Goal: Contribute content: Add original content to the website for others to see

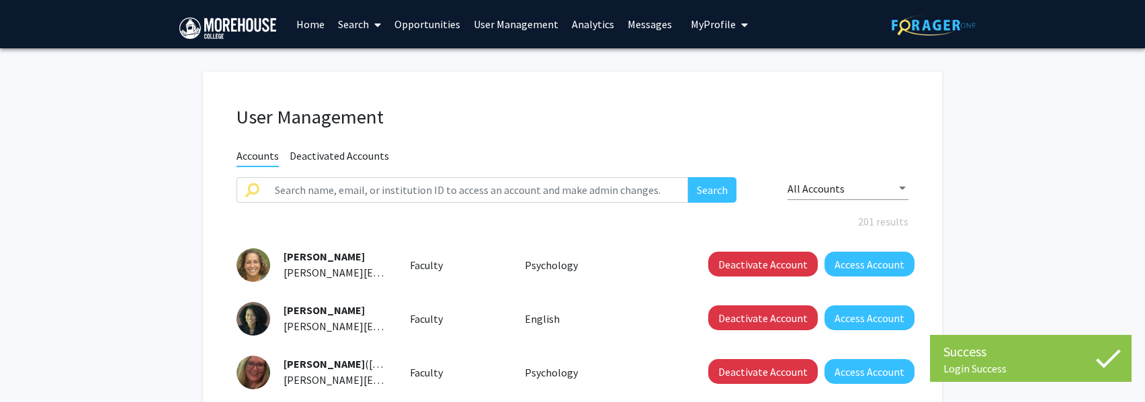
click at [416, 25] on link "Opportunities" at bounding box center [427, 24] width 79 height 47
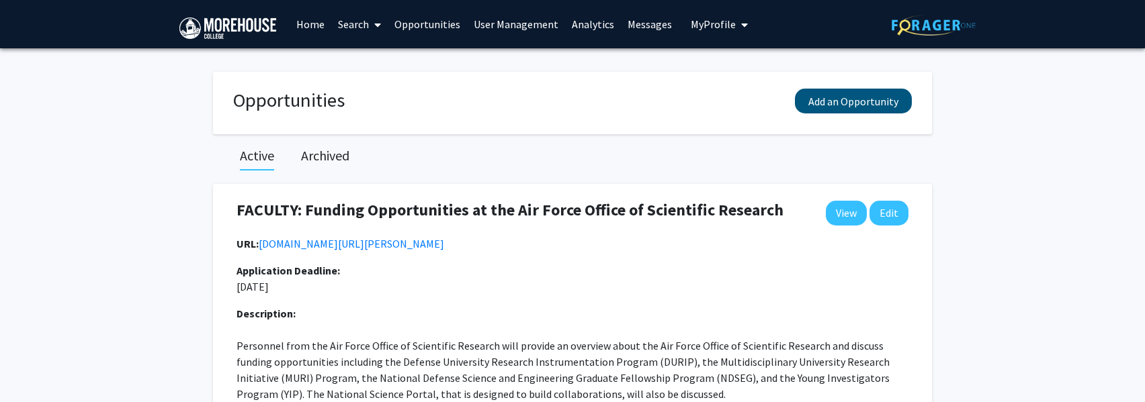
click at [858, 105] on button "Add an Opportunity" at bounding box center [853, 101] width 117 height 25
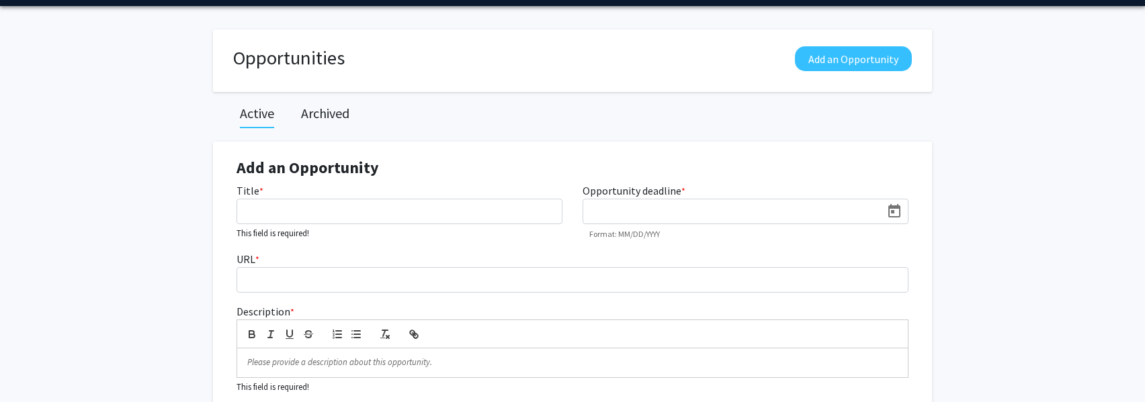
scroll to position [13, 0]
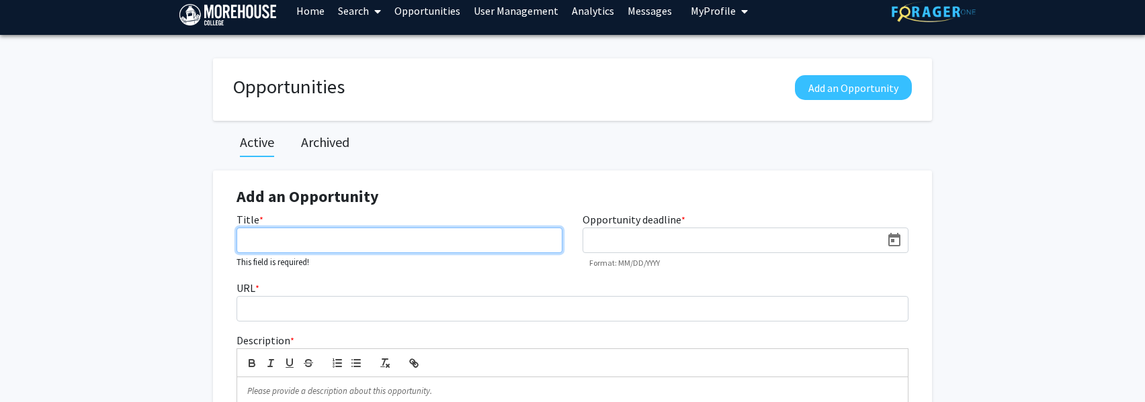
click at [271, 246] on input "Title *" at bounding box center [399, 241] width 326 height 26
type input "The Future of [MEDICAL_DATA]: Research, Treatment, and Awareness"
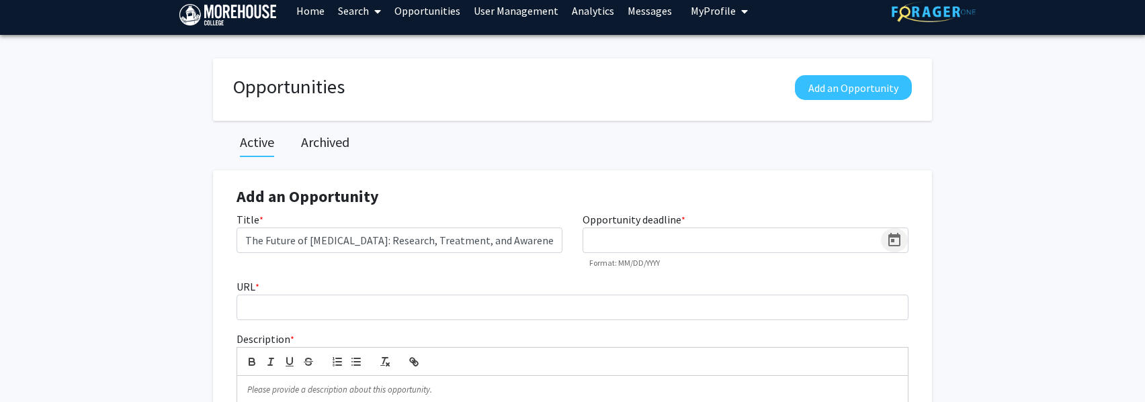
click at [893, 242] on icon "Open calendar" at bounding box center [894, 239] width 12 height 13
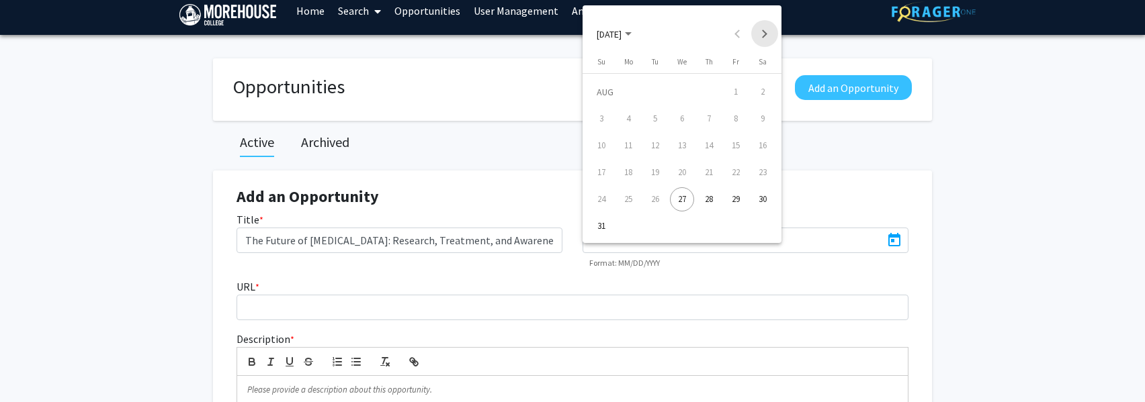
click at [763, 32] on button "Next month" at bounding box center [764, 33] width 27 height 27
click at [646, 145] on div "9" at bounding box center [655, 146] width 24 height 24
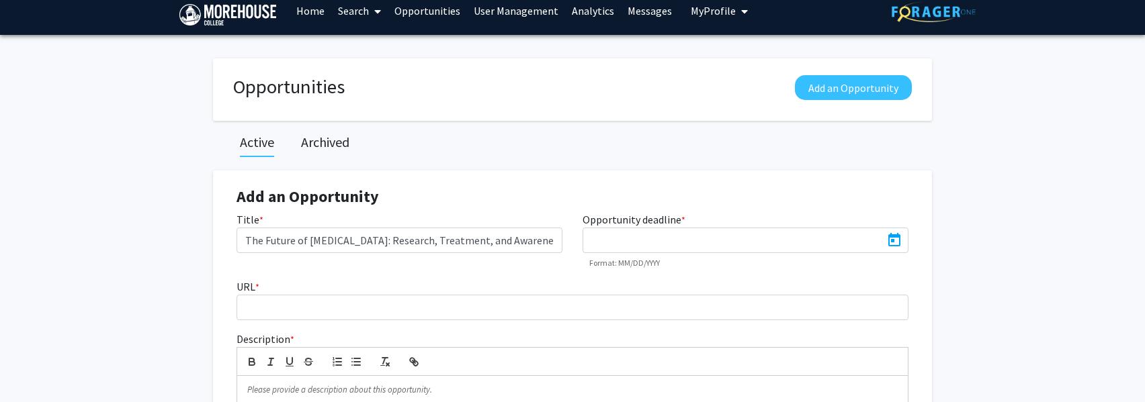
type input "[DATE]"
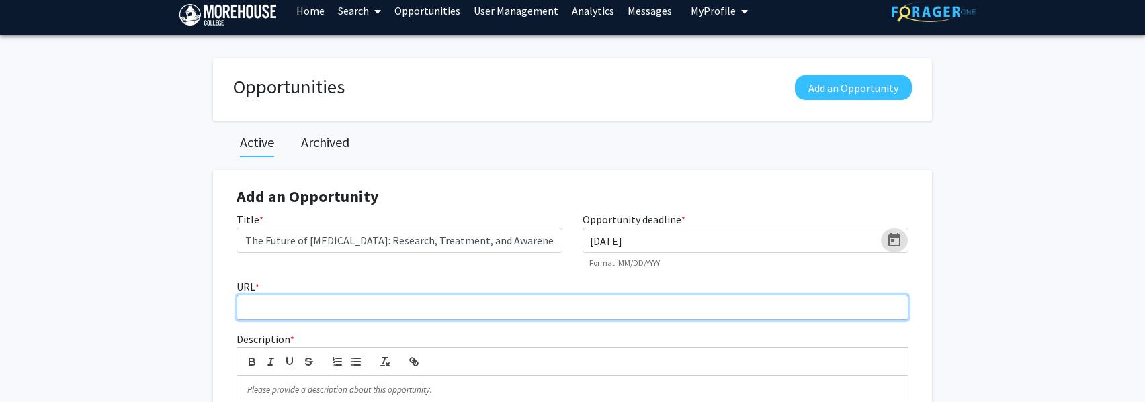
click at [297, 306] on input "URL *" at bounding box center [572, 308] width 672 height 26
paste input "[URL][DOMAIN_NAME][MEDICAL_DATA]"
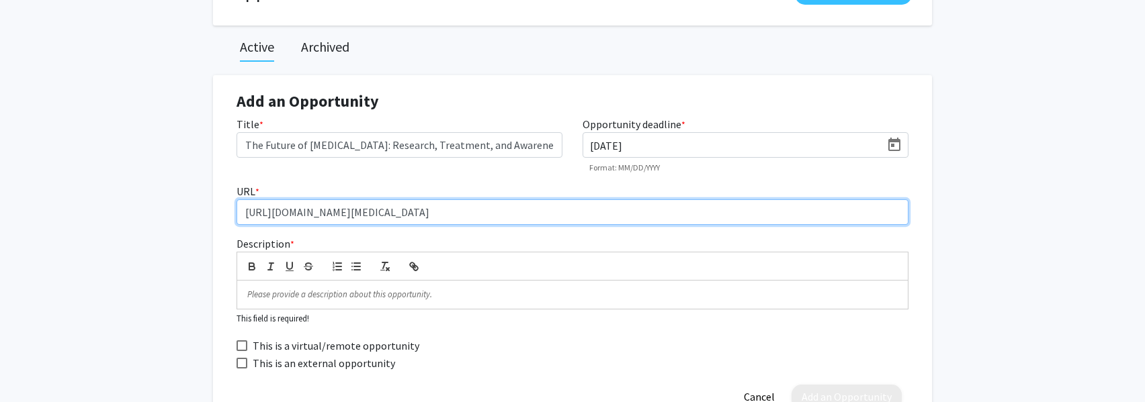
scroll to position [119, 0]
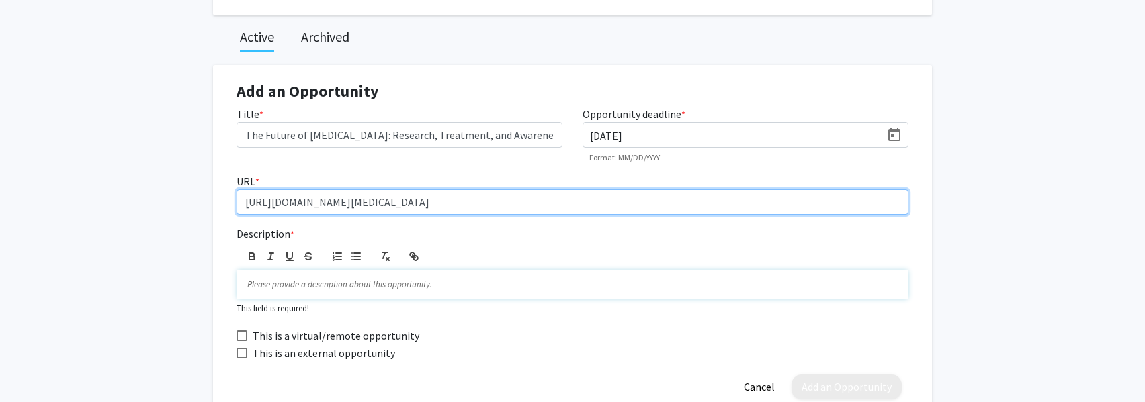
type input "[URL][DOMAIN_NAME][MEDICAL_DATA]"
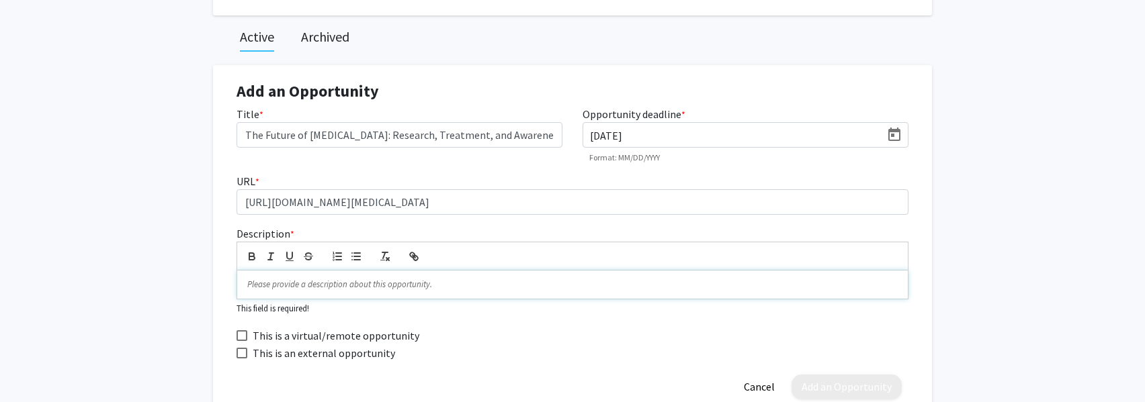
click at [255, 288] on p at bounding box center [572, 285] width 650 height 12
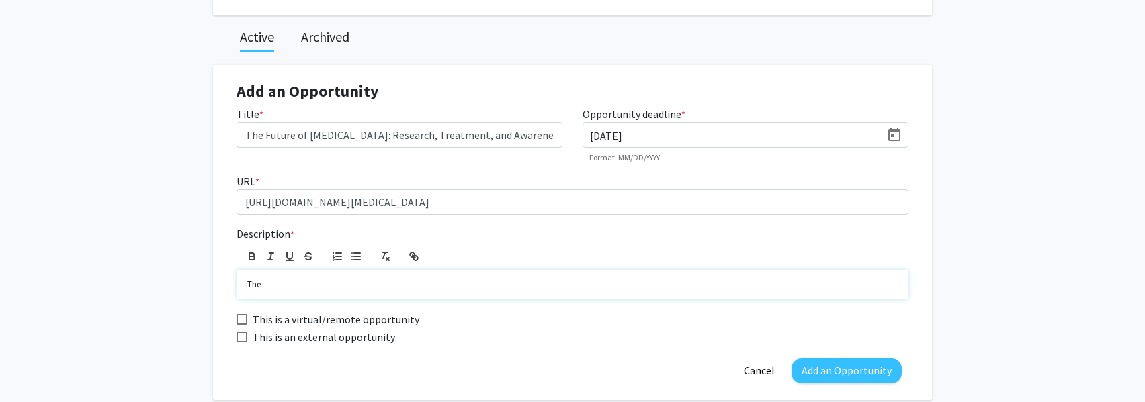
scroll to position [8, 1]
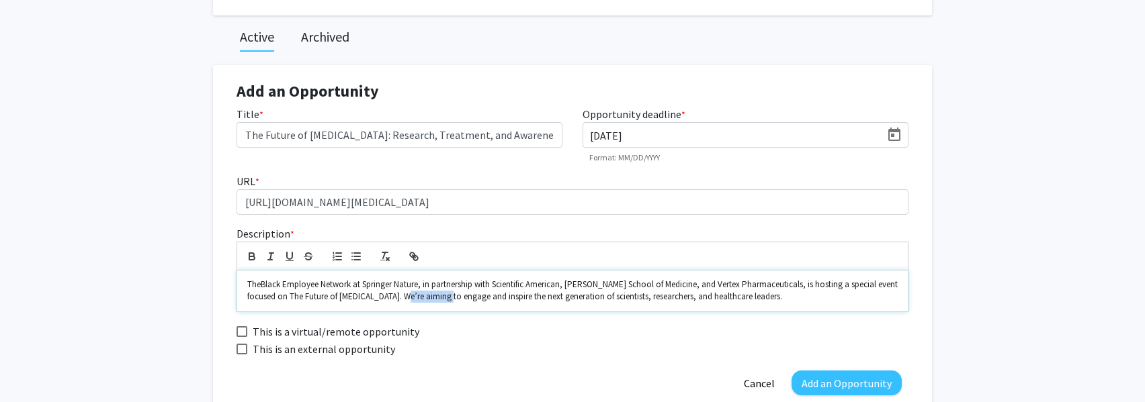
drag, startPoint x: 412, startPoint y: 299, endPoint x: 457, endPoint y: 297, distance: 45.1
click at [457, 297] on span "Black Employee Network at Springer Nature, in partnership with Scientific Ameri…" at bounding box center [573, 291] width 652 height 24
drag, startPoint x: 441, startPoint y: 294, endPoint x: 738, endPoint y: 297, distance: 296.9
click at [738, 297] on span "Black Employee Network at Springer Nature, in partnership with Scientific Ameri…" at bounding box center [573, 291] width 652 height 24
click at [250, 253] on icon "button" at bounding box center [252, 257] width 12 height 12
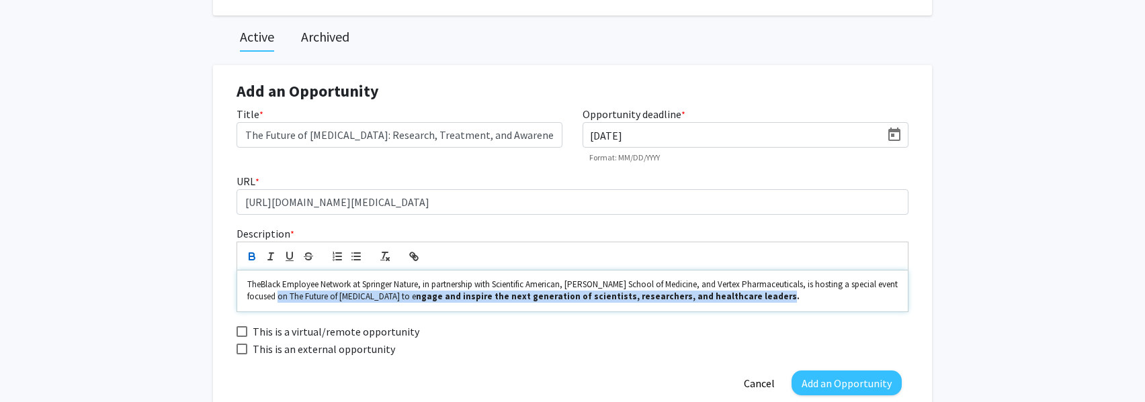
drag, startPoint x: 292, startPoint y: 302, endPoint x: 751, endPoint y: 304, distance: 459.5
click at [755, 303] on p "The Black Employee Network at Springer Nature, in partnership with Scientific A…" at bounding box center [572, 291] width 650 height 25
click at [253, 254] on icon "button" at bounding box center [252, 257] width 12 height 12
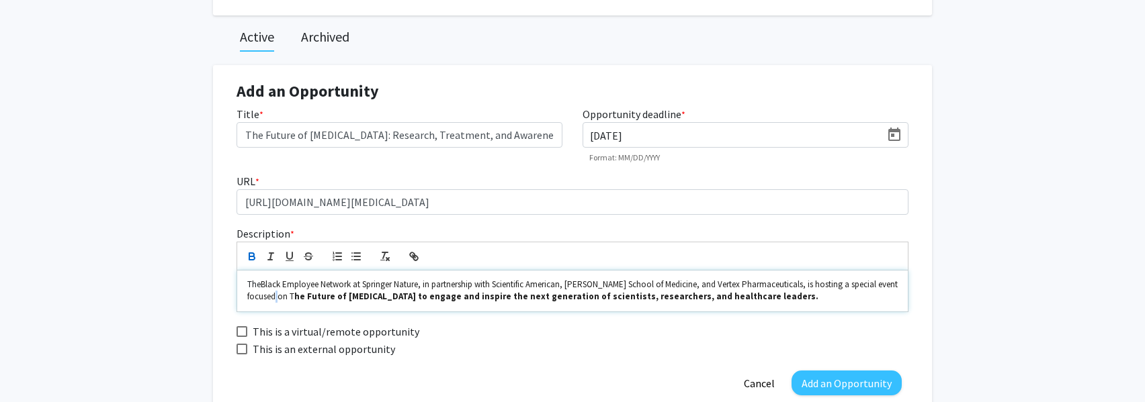
click at [295, 294] on p "The Black Employee Network at Springer Nature, in partnership with Scientific A…" at bounding box center [572, 291] width 650 height 25
click at [251, 257] on icon "button" at bounding box center [252, 257] width 12 height 12
click at [766, 300] on p "The Black Employee Network at Springer Nature, in partnership with Scientific A…" at bounding box center [572, 291] width 650 height 25
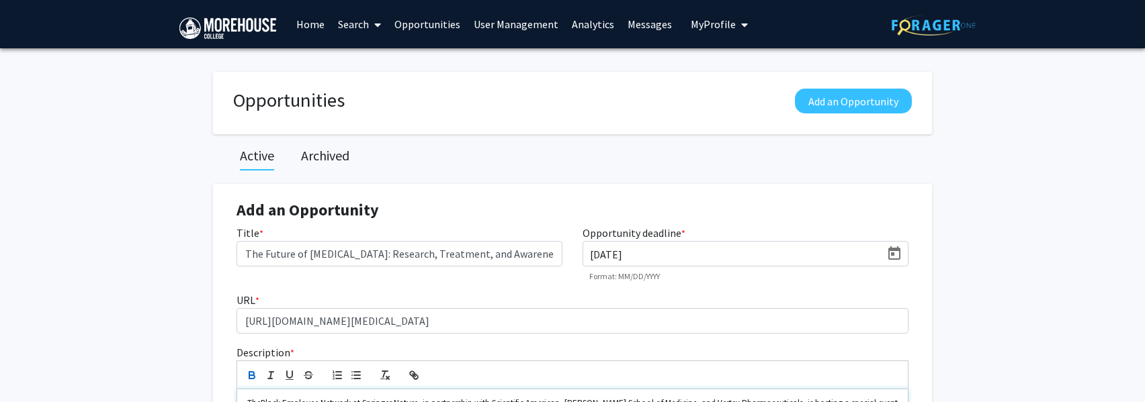
scroll to position [0, 0]
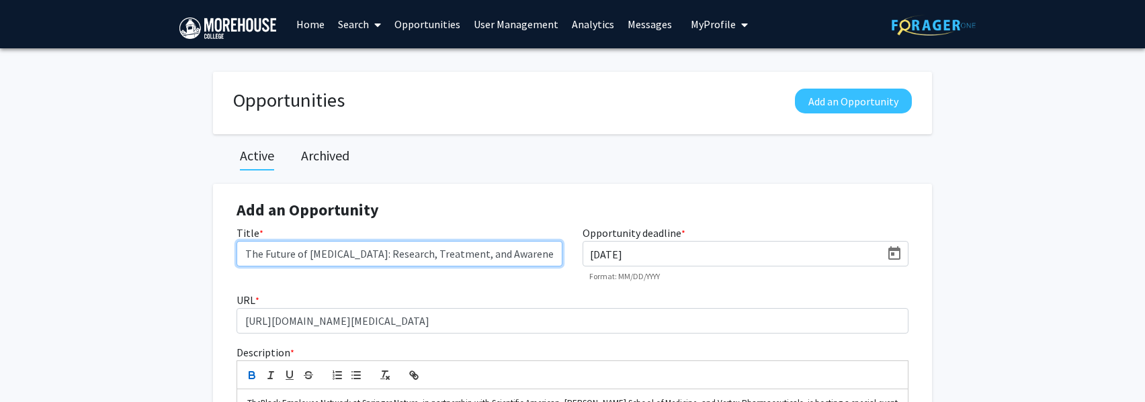
click at [246, 253] on input "The Future of [MEDICAL_DATA]: Research, Treatment, and Awareness" at bounding box center [399, 254] width 326 height 26
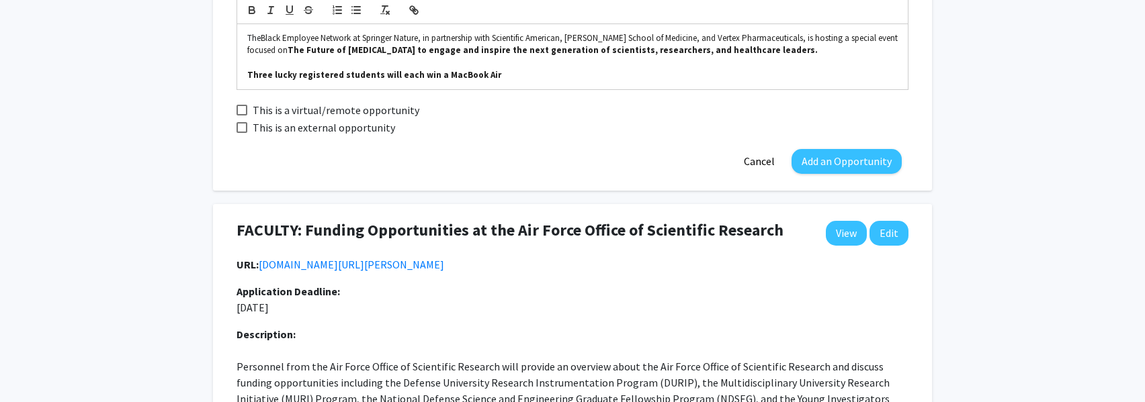
scroll to position [365, 0]
type input "STUDENTS: The Future of [MEDICAL_DATA]: Research, Treatment, and Awareness"
click at [826, 163] on button "Add an Opportunity" at bounding box center [846, 162] width 110 height 25
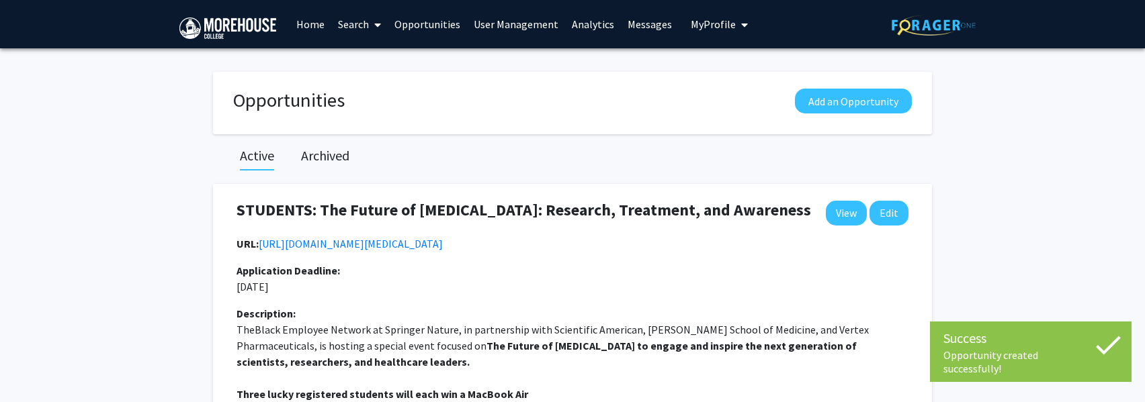
scroll to position [0, 0]
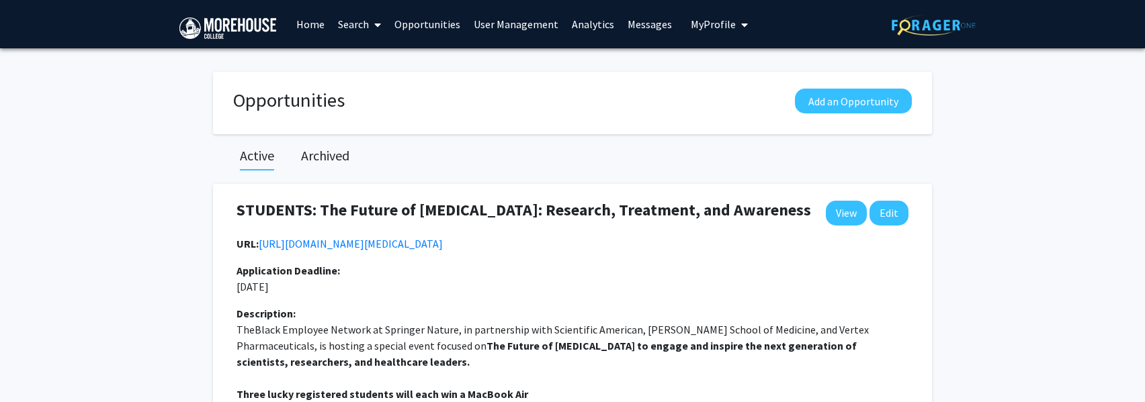
click at [313, 21] on link "Home" at bounding box center [311, 24] width 42 height 47
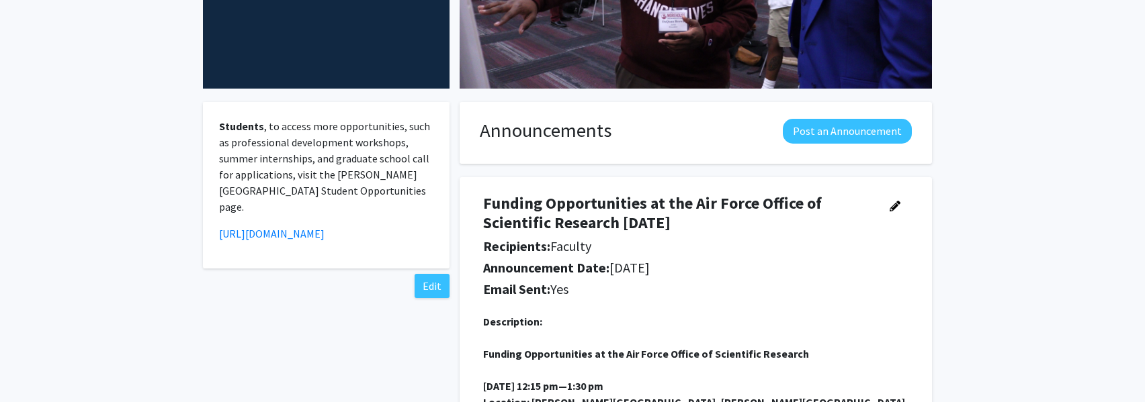
scroll to position [251, 0]
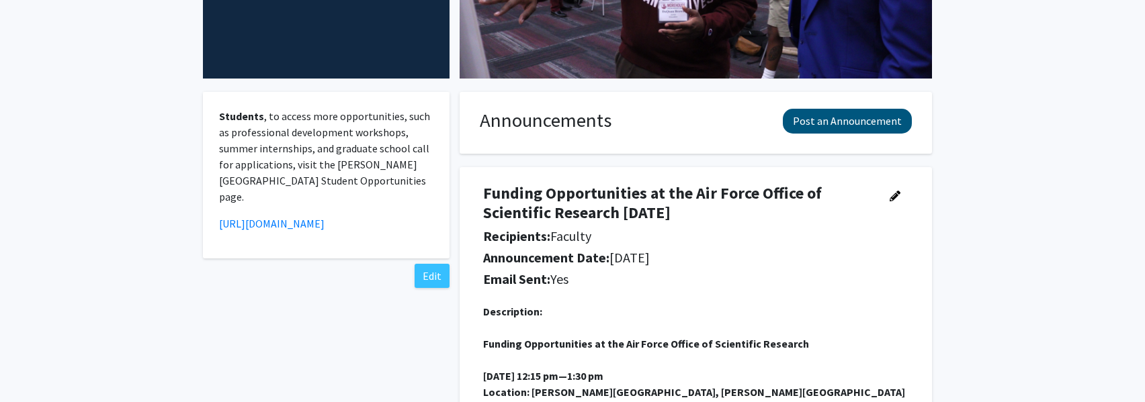
click at [848, 117] on button "Post an Announcement" at bounding box center [847, 121] width 129 height 25
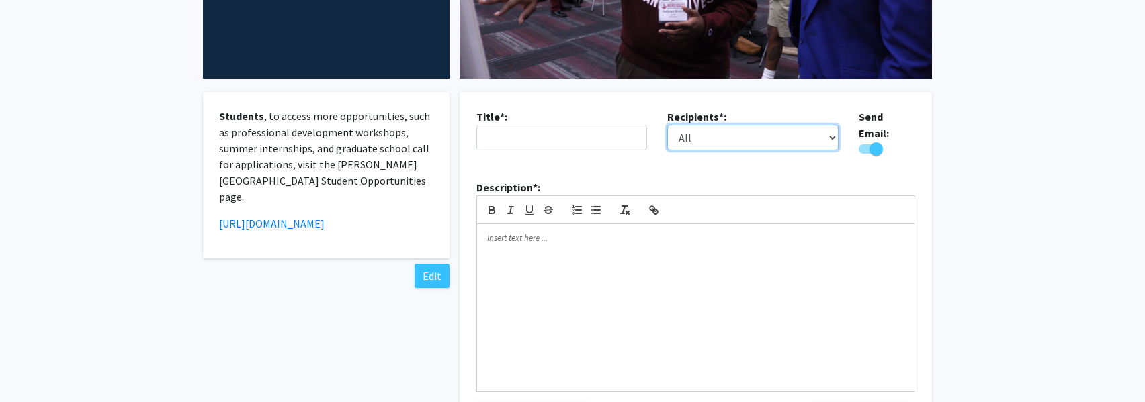
select select "applicant"
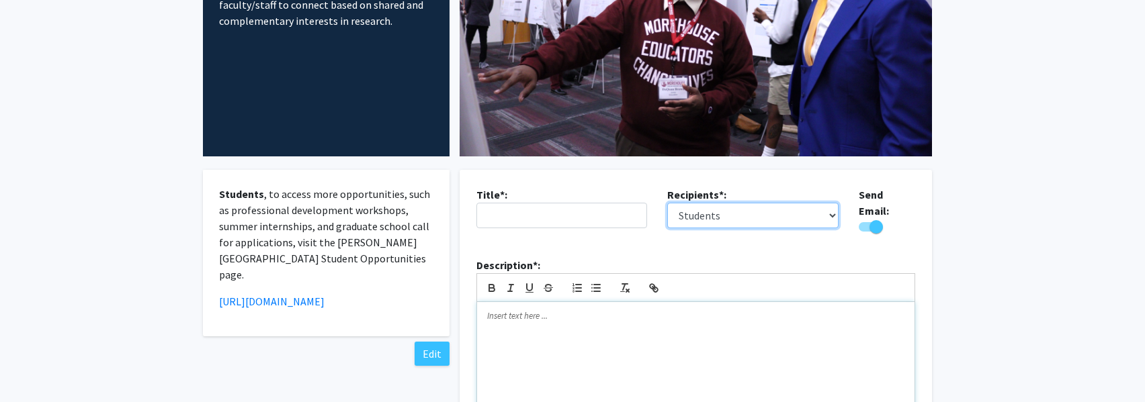
scroll to position [210, 0]
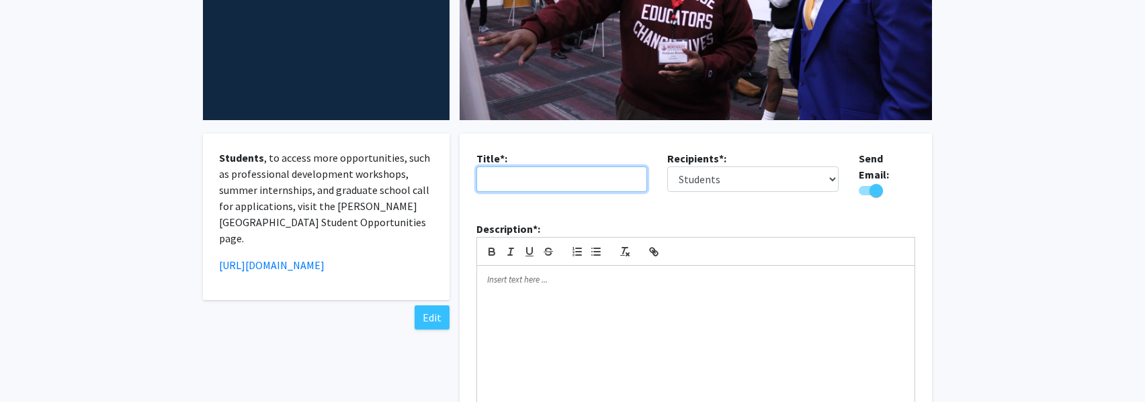
click at [498, 183] on input "text" at bounding box center [561, 180] width 171 height 26
type input "The Future of [MEDICAL_DATA]"
click at [489, 274] on p at bounding box center [695, 280] width 417 height 12
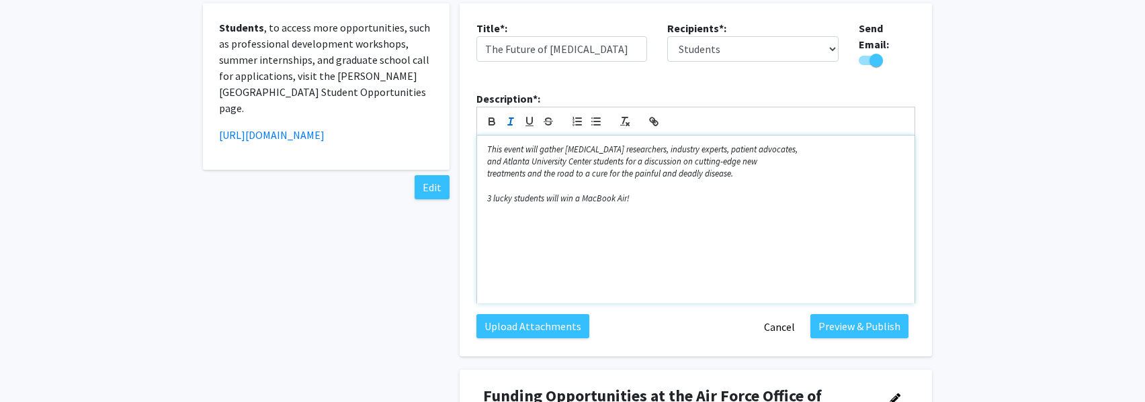
scroll to position [359, 0]
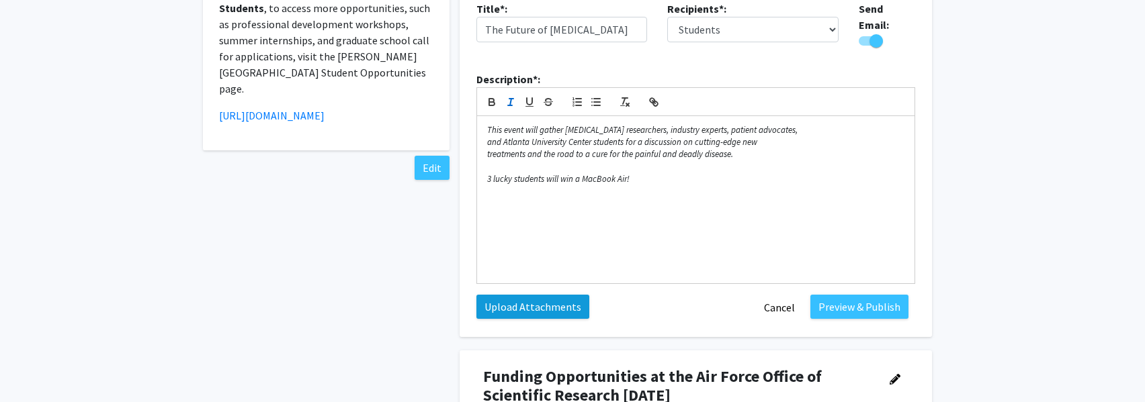
click at [545, 300] on label "Upload Attachments" at bounding box center [532, 307] width 113 height 24
click at [0, 0] on input "Upload Attachments" at bounding box center [0, 0] width 0 height 0
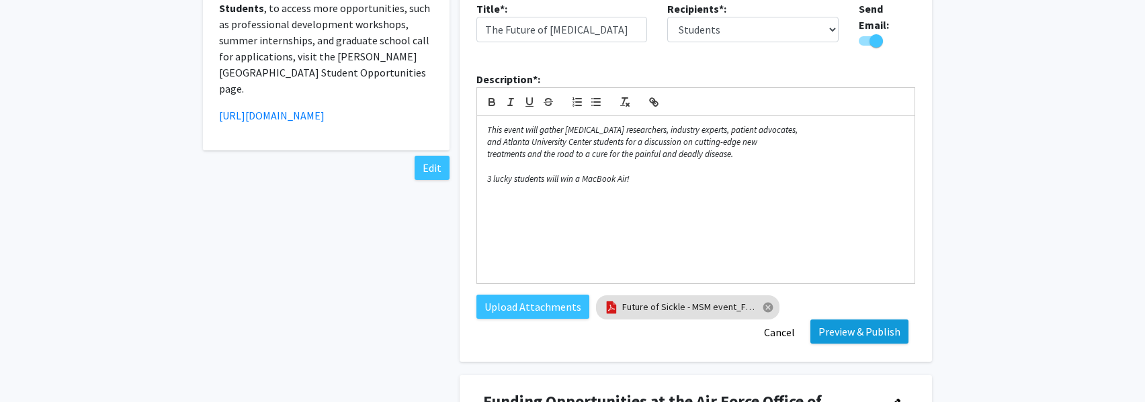
click at [844, 327] on button "Preview & Publish" at bounding box center [859, 332] width 98 height 24
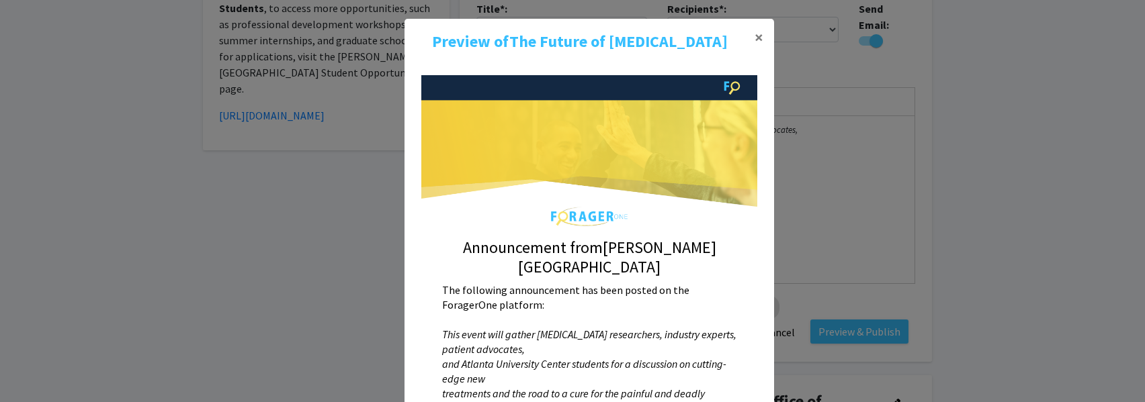
scroll to position [0, 0]
click at [758, 37] on span "×" at bounding box center [758, 37] width 9 height 21
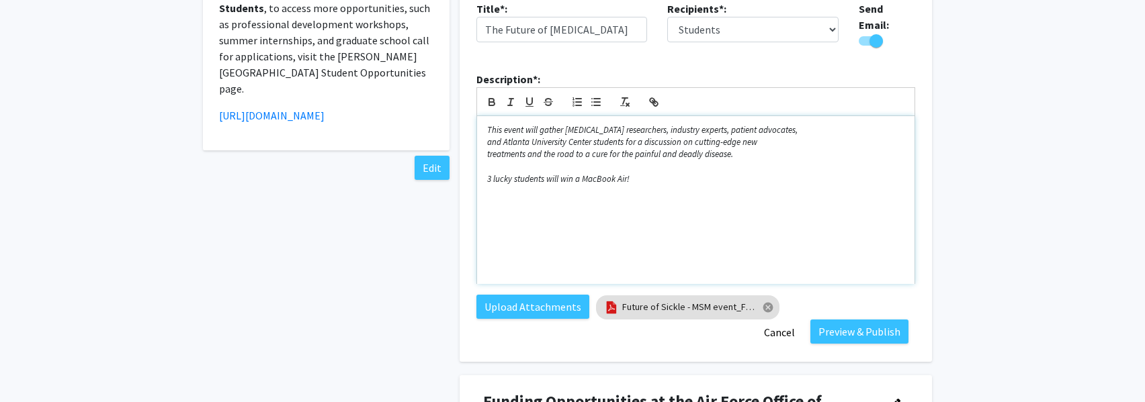
click at [498, 207] on div "This event will gather [MEDICAL_DATA] researchers, industry experts, patient ad…" at bounding box center [695, 200] width 437 height 168
drag, startPoint x: 517, startPoint y: 196, endPoint x: 537, endPoint y: 196, distance: 20.2
click at [537, 198] on p "Register here" at bounding box center [695, 204] width 417 height 12
click at [658, 99] on icon "button" at bounding box center [654, 102] width 12 height 12
paste input "[URL][DOMAIN_NAME][MEDICAL_DATA]"
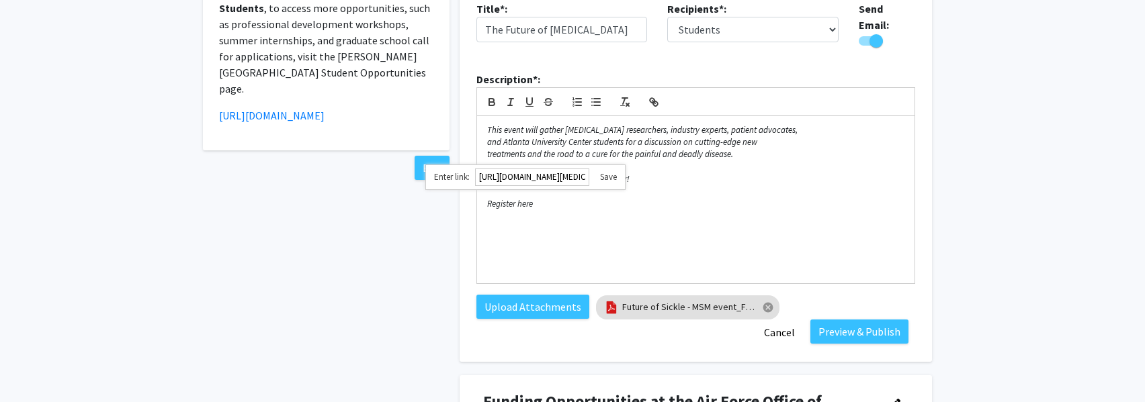
type input "[URL][DOMAIN_NAME][MEDICAL_DATA]"
click at [617, 172] on link at bounding box center [603, 176] width 28 height 11
click at [625, 220] on div "This event will gather [MEDICAL_DATA] researchers, industry experts, patient ad…" at bounding box center [695, 200] width 437 height 168
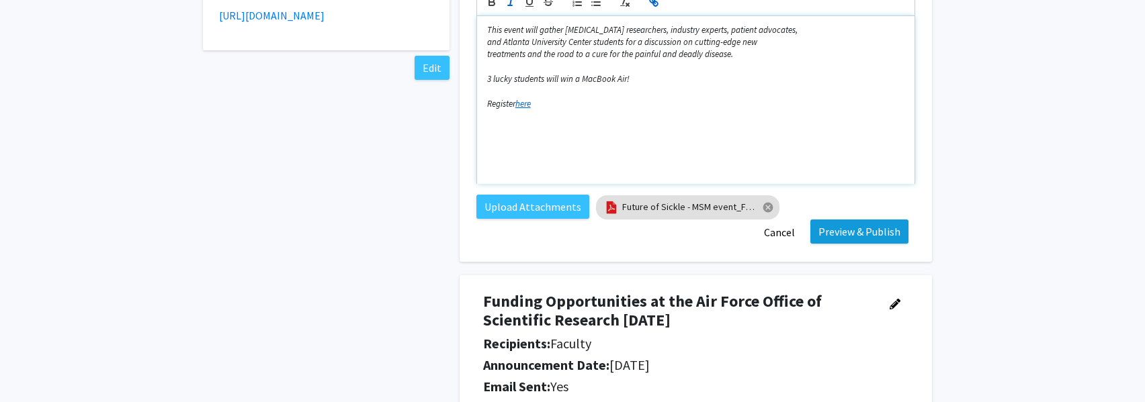
scroll to position [453, 0]
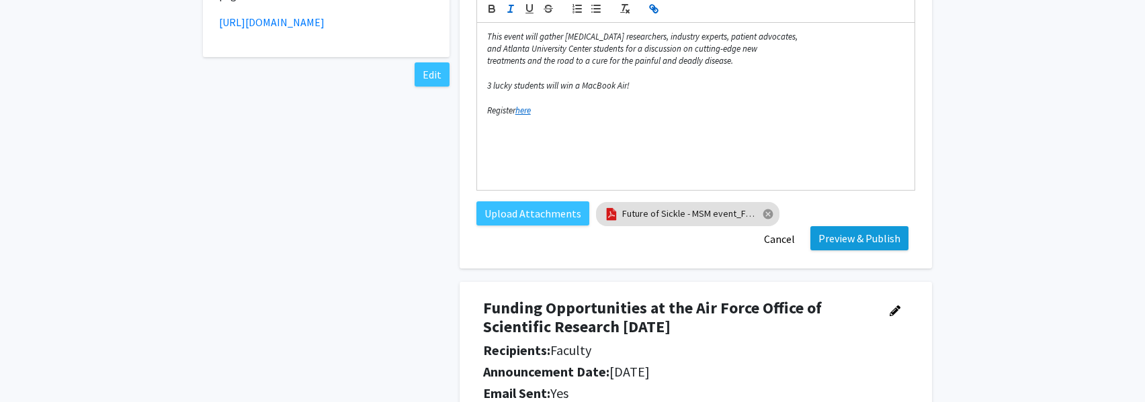
click at [838, 234] on button "Preview & Publish" at bounding box center [859, 238] width 98 height 24
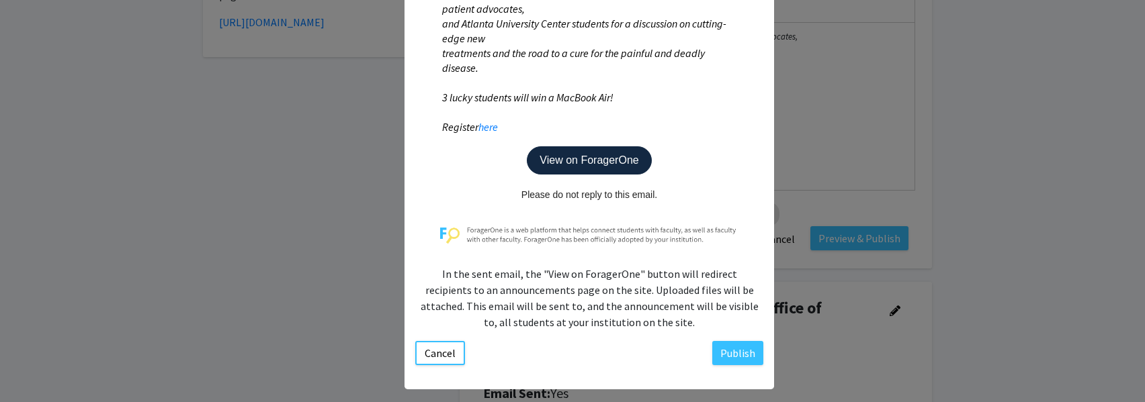
scroll to position [340, 0]
click at [736, 342] on button "Publish" at bounding box center [737, 354] width 51 height 24
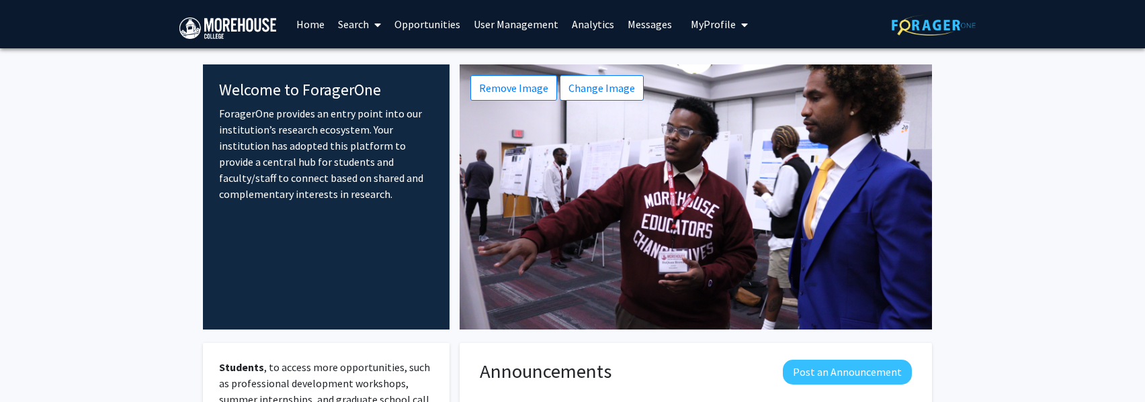
scroll to position [0, 0]
click at [523, 26] on link "User Management" at bounding box center [516, 24] width 98 height 47
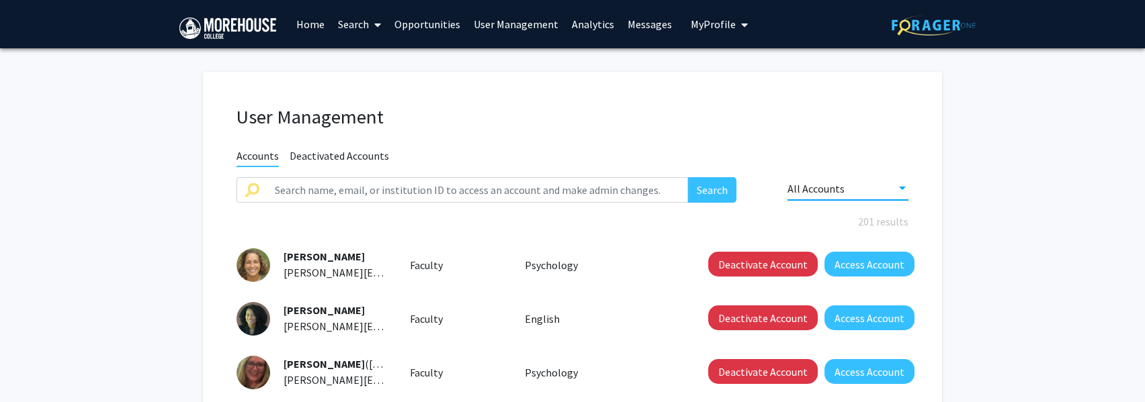
click at [896, 184] on div "All Accounts" at bounding box center [847, 189] width 121 height 12
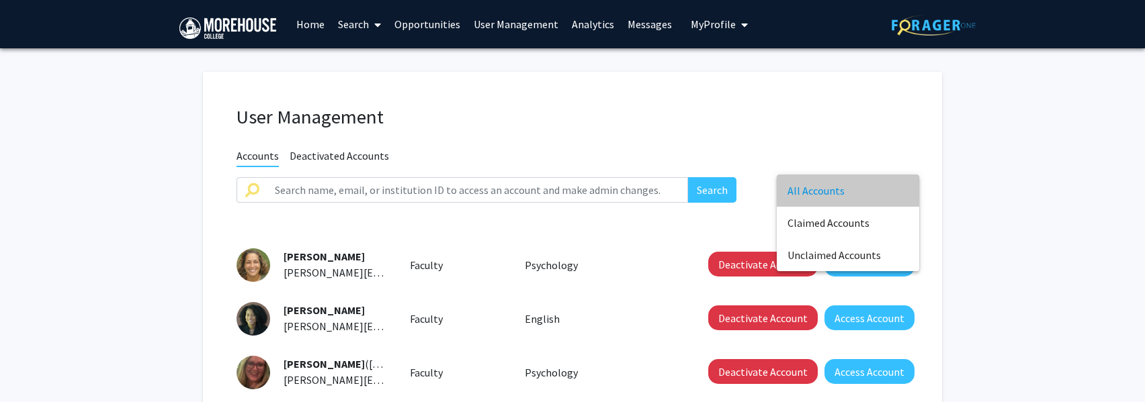
click at [896, 184] on span "All Accounts" at bounding box center [847, 191] width 121 height 32
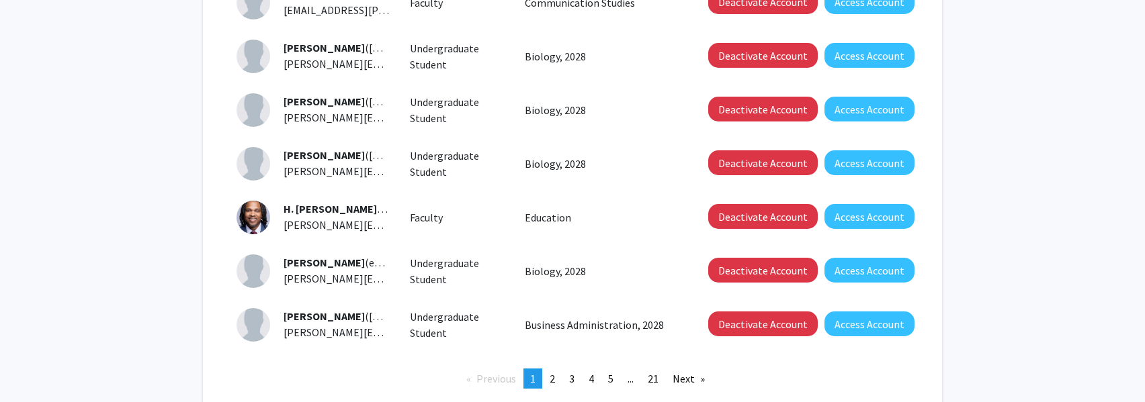
scroll to position [496, 0]
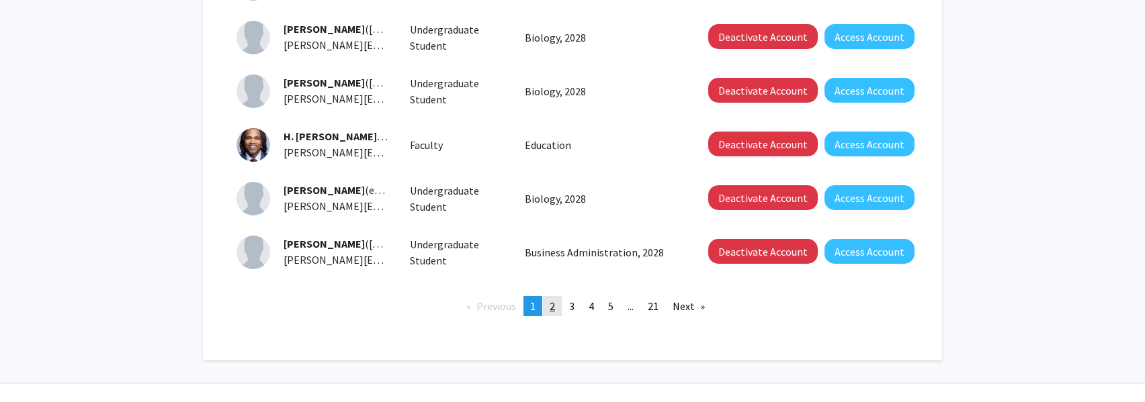
click at [553, 310] on span "2" at bounding box center [551, 306] width 5 height 13
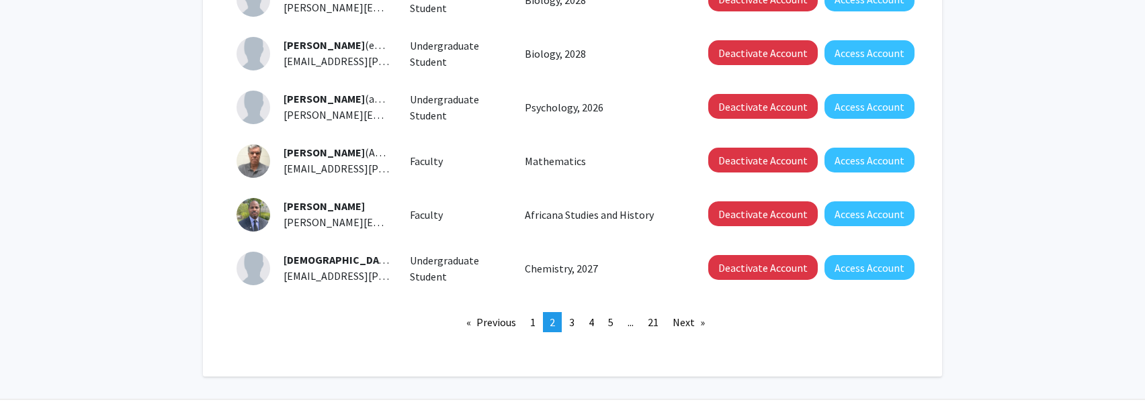
scroll to position [484, 0]
